Goal: Check status: Check status

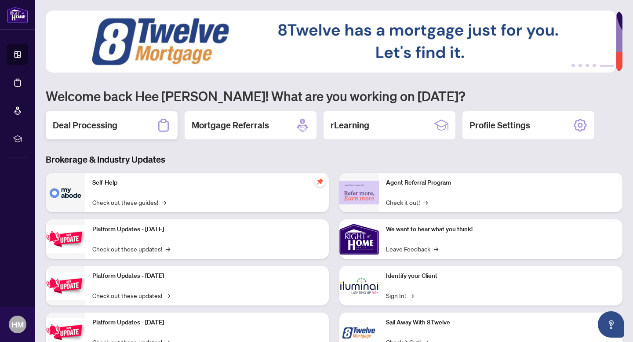
click at [97, 121] on h2 "Deal Processing" at bounding box center [85, 125] width 65 height 12
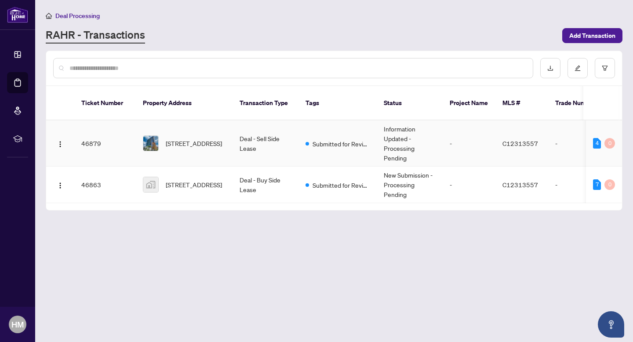
click at [398, 135] on td "Information Updated - Processing Pending" at bounding box center [410, 144] width 66 height 46
click at [338, 180] on span "Submitted for Review" at bounding box center [341, 185] width 57 height 10
